Goal: Task Accomplishment & Management: Manage account settings

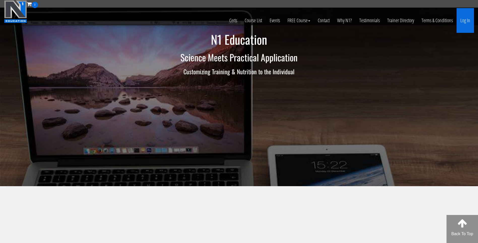
click at [469, 19] on link "Log In" at bounding box center [465, 20] width 17 height 25
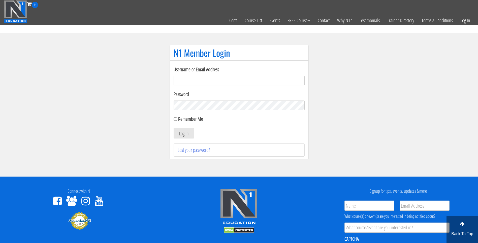
click at [214, 79] on input "Username or Email Address" at bounding box center [239, 81] width 131 height 10
click at [144, 63] on section "N1 Member Login Username or Email Address Password Remember Me Log In Lost your…" at bounding box center [239, 104] width 478 height 143
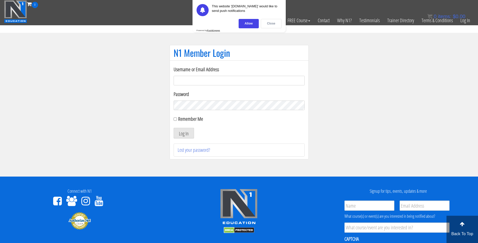
click at [273, 22] on div "Close" at bounding box center [271, 23] width 21 height 9
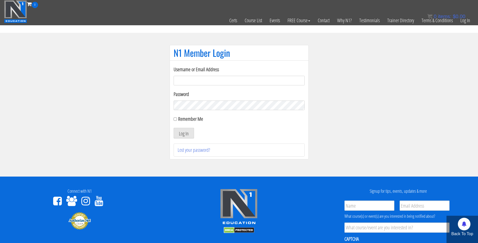
click at [220, 79] on input "Username or Email Address" at bounding box center [239, 81] width 131 height 10
type input "bob.valiquette"
click at [185, 134] on button "Log In" at bounding box center [184, 133] width 20 height 11
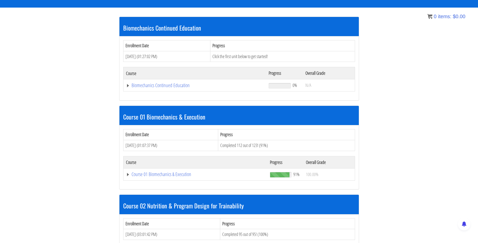
scroll to position [101, 0]
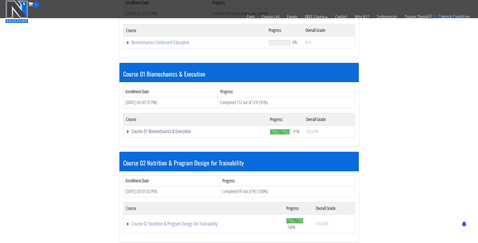
click at [129, 45] on link "Course 01 Biomechanics & Execution" at bounding box center [195, 42] width 138 height 5
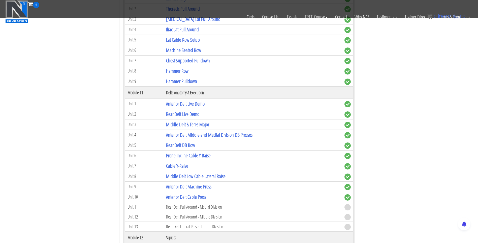
scroll to position [1021, 0]
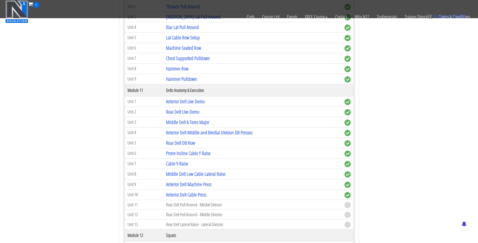
drag, startPoint x: 478, startPoint y: 141, endPoint x: 474, endPoint y: 157, distance: 16.1
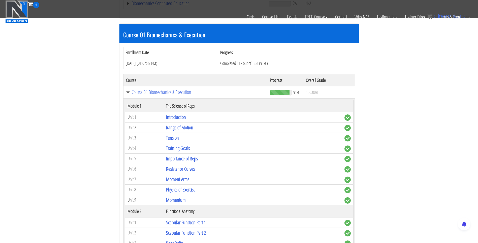
scroll to position [151, 0]
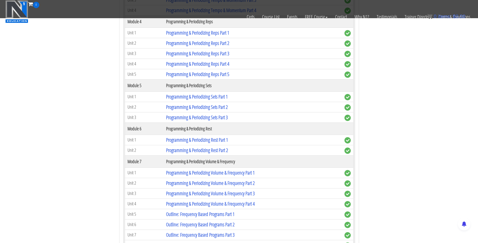
scroll to position [580, 0]
